Goal: Find specific page/section: Find specific page/section

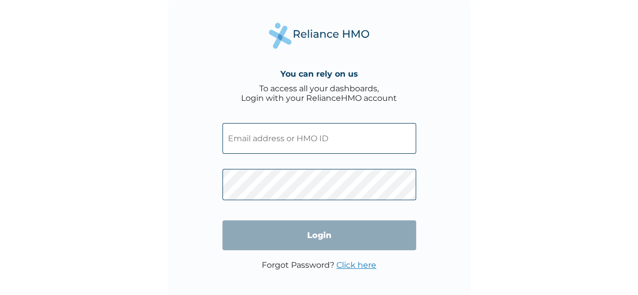
click at [240, 135] on input "text" at bounding box center [319, 138] width 194 height 31
type input "magaret.ekerendu@hugotech.co"
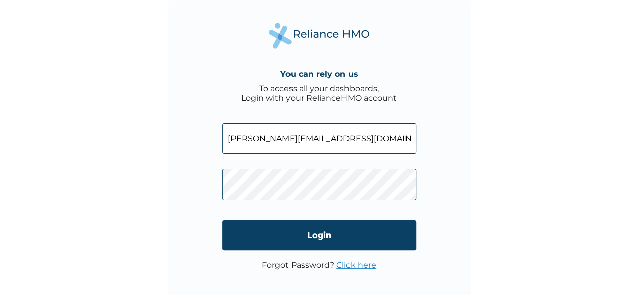
click at [278, 237] on input "Login" at bounding box center [319, 235] width 194 height 30
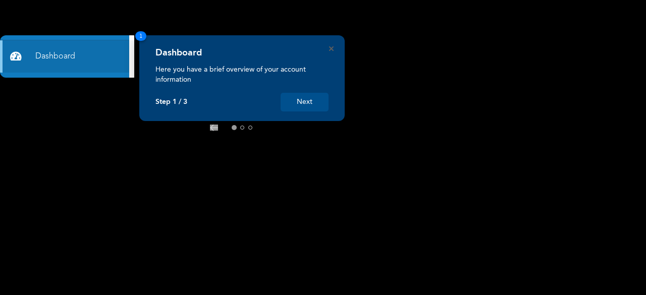
click at [268, 127] on icon at bounding box center [270, 128] width 8 height 7
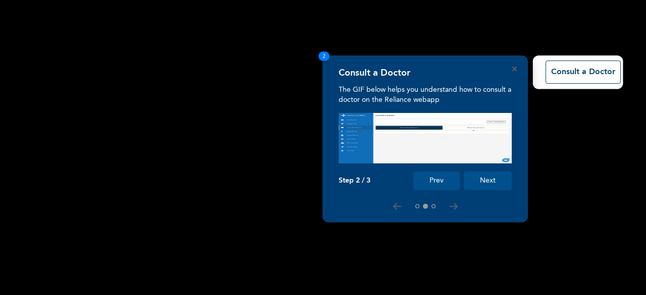
click at [472, 181] on button "Next" at bounding box center [487, 180] width 48 height 19
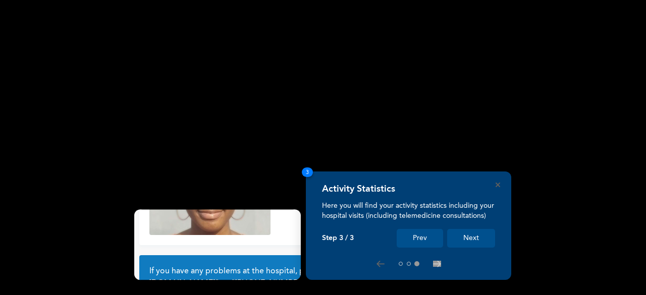
scroll to position [95, 0]
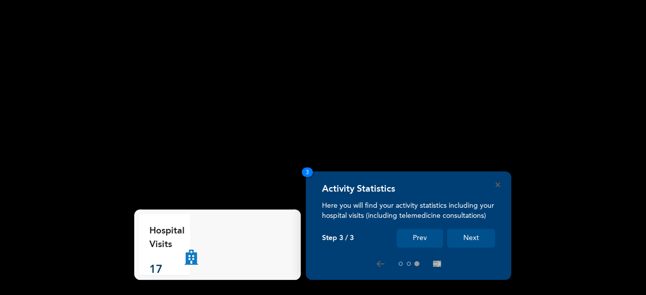
click at [482, 237] on button "Next" at bounding box center [471, 238] width 48 height 19
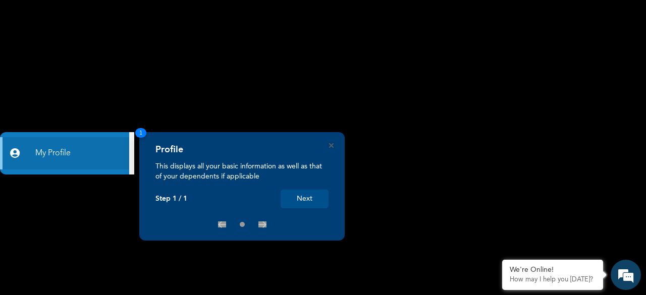
click at [313, 192] on button "Next" at bounding box center [304, 199] width 48 height 19
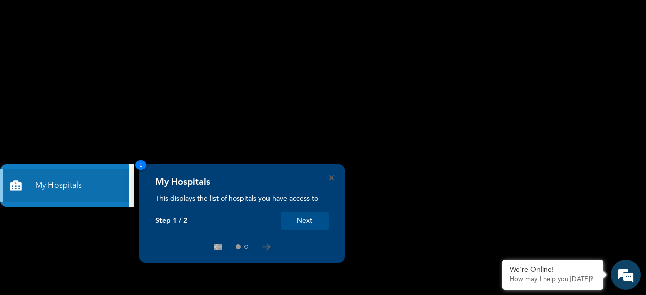
click at [444, 214] on rect at bounding box center [323, 147] width 646 height 295
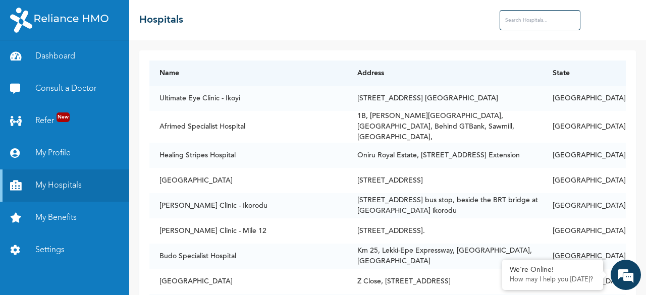
click at [534, 17] on input "text" at bounding box center [539, 20] width 81 height 20
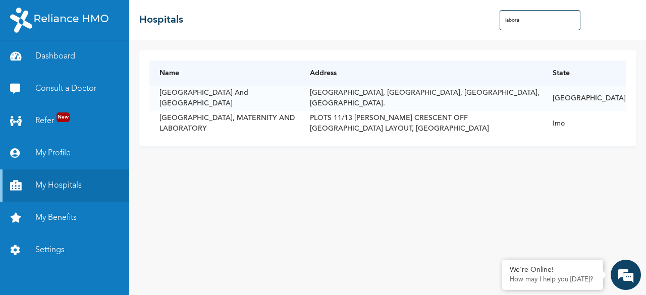
click at [546, 22] on input "labora" at bounding box center [539, 20] width 81 height 20
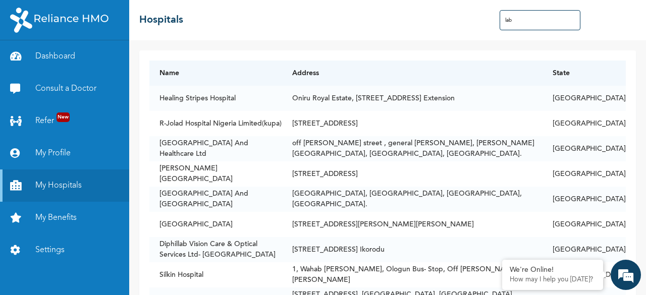
click at [515, 22] on input "lab" at bounding box center [539, 20] width 81 height 20
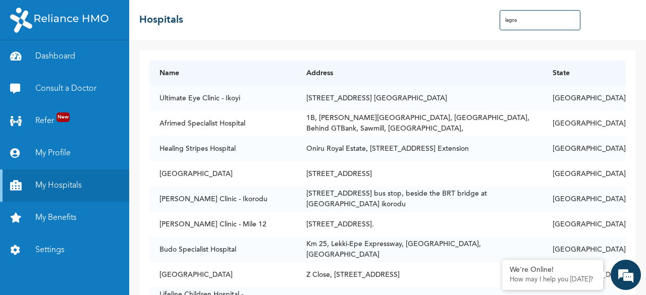
type input "lagos"
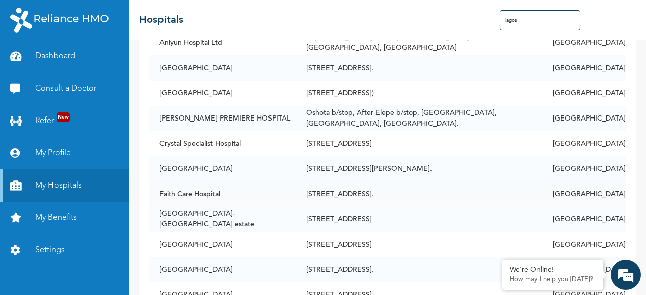
scroll to position [353, 0]
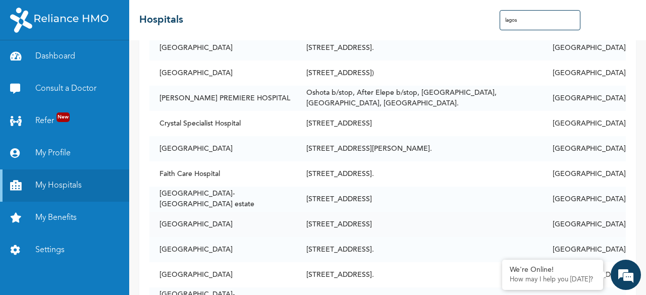
click at [372, 214] on td "[STREET_ADDRESS]" at bounding box center [419, 224] width 246 height 25
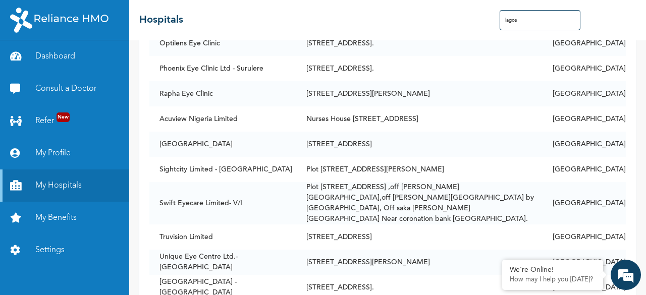
scroll to position [3631, 0]
